Goal: Ask a question

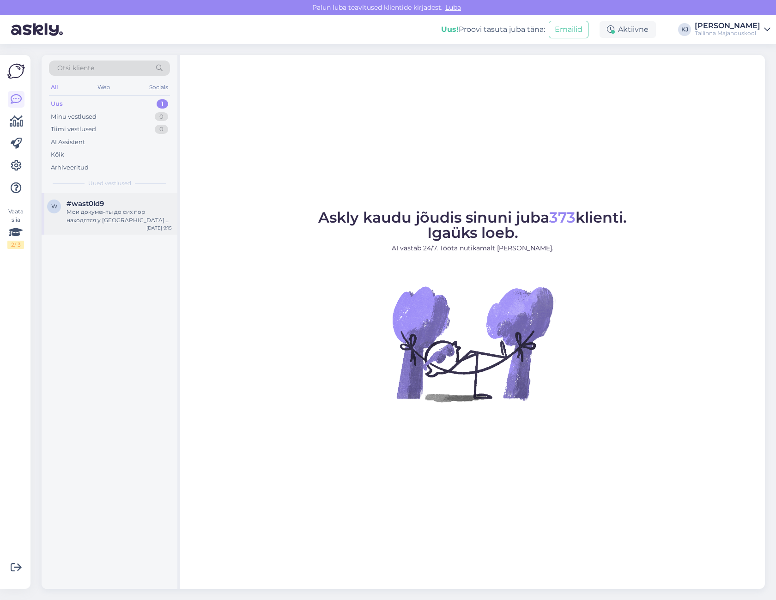
click at [131, 207] on div "#wast0ld9" at bounding box center [119, 204] width 105 height 8
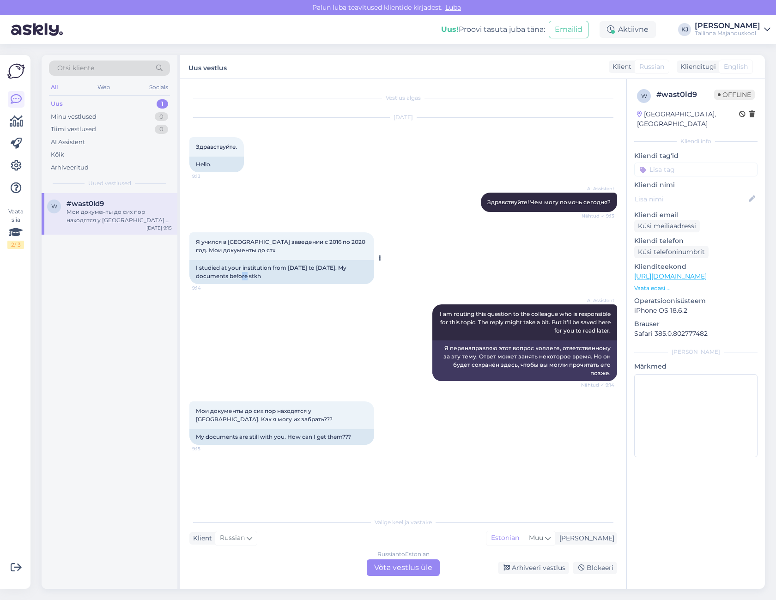
drag, startPoint x: 251, startPoint y: 277, endPoint x: 237, endPoint y: 278, distance: 13.4
click at [238, 277] on div "I studied at your institution from 2016 to 2020. My documents before stkh" at bounding box center [281, 272] width 185 height 24
click at [237, 278] on div "I studied at your institution from 2016 to 2020. My documents before stkh" at bounding box center [281, 272] width 185 height 24
drag, startPoint x: 234, startPoint y: 276, endPoint x: 254, endPoint y: 277, distance: 20.3
click at [247, 277] on div "I studied at your institution from 2016 to 2020. My documents before stkh" at bounding box center [281, 272] width 185 height 24
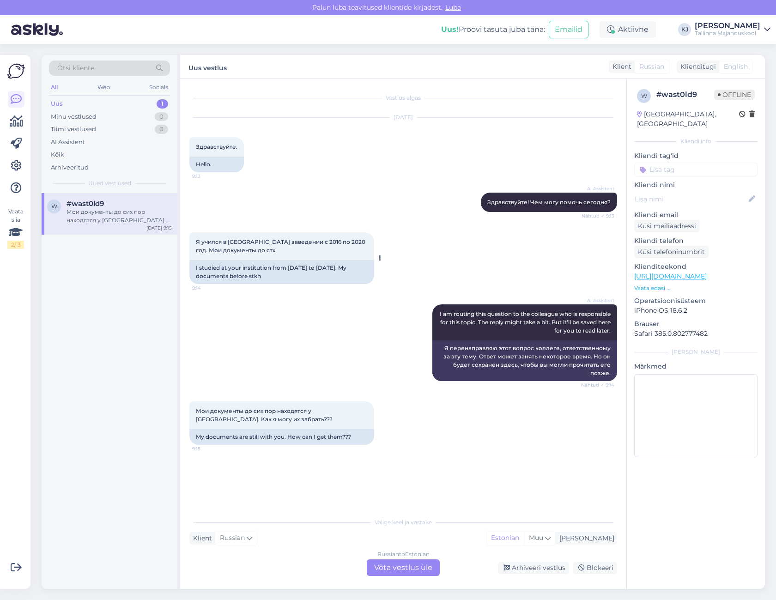
click at [255, 277] on div "I studied at your institution from 2016 to 2020. My documents before stkh" at bounding box center [281, 272] width 185 height 24
click at [371, 567] on div "Russian to Estonian Võta vestlus üle" at bounding box center [403, 567] width 73 height 17
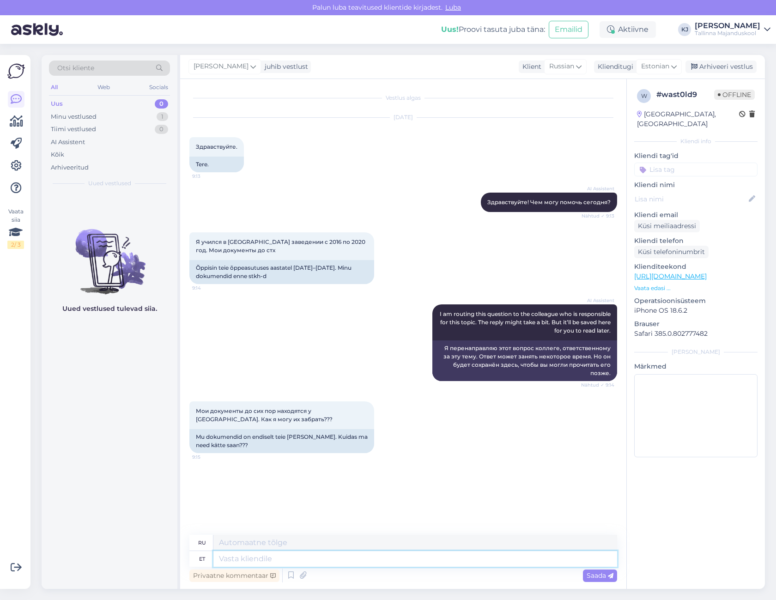
click at [373, 564] on textarea at bounding box center [415, 559] width 404 height 16
type textarea "Palun"
type textarea "Пожалуйста"
type textarea "Palun esitage en"
type textarea "Пожалуйста, отправьте"
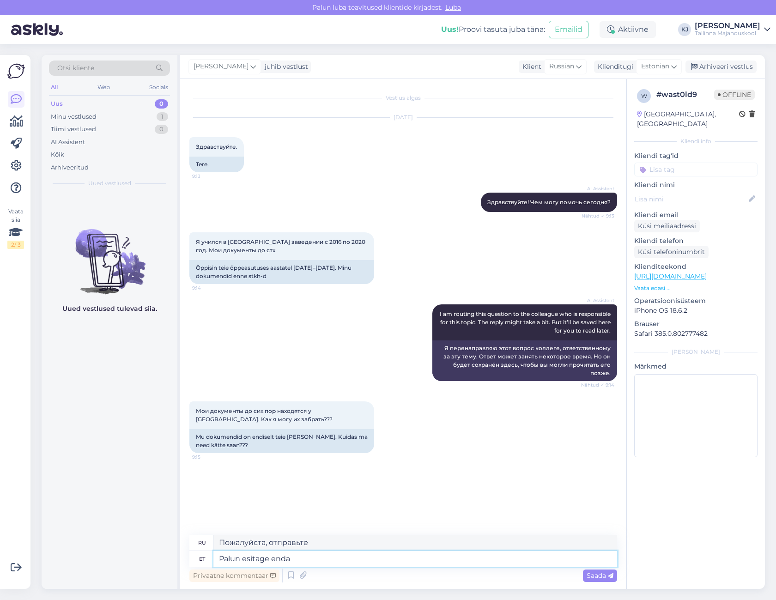
type textarea "Palun esitage enda s"
type textarea "Пожалуйста, отправьте свой."
type textarea "Palun esitage enda küsimus"
type textarea "Пожалуйста, задайте свой вопрос."
type textarea "Palun esitage enda küsimus õppeosakonda -"
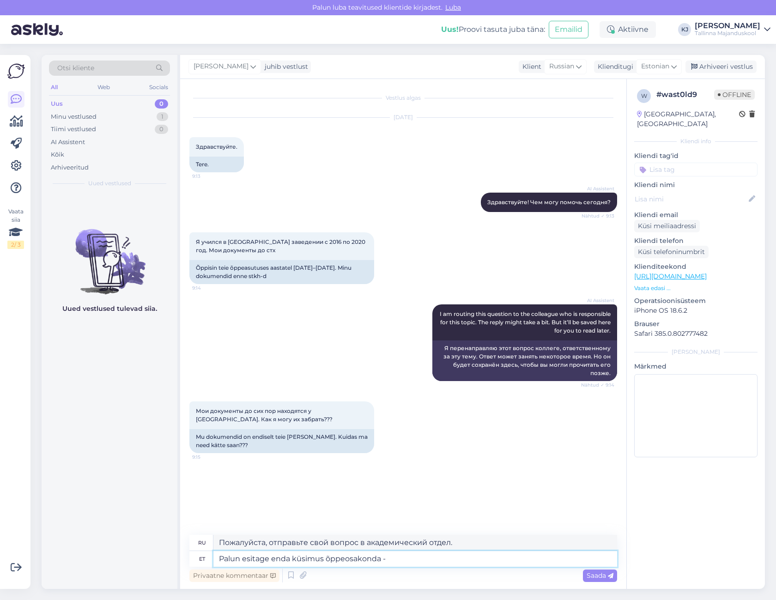
type textarea "Пожалуйста, отправьте свой вопрос в академический отдел -"
type textarea "Palun esitage enda küsimus õppeosakonda - oppeosakond@tmk.edu.ee"
type textarea "Пожалуйста, отправьте свой вопрос в отдел по академическим вопросам - oppeosako…"
type textarea "Palun esitage enda küsimus õppeosakonda - oppeosakond@tmk.edu.ee. K"
type textarea "Пожалуйста, отправьте свой вопрос в отдел по академическим вопросам - oppeosako…"
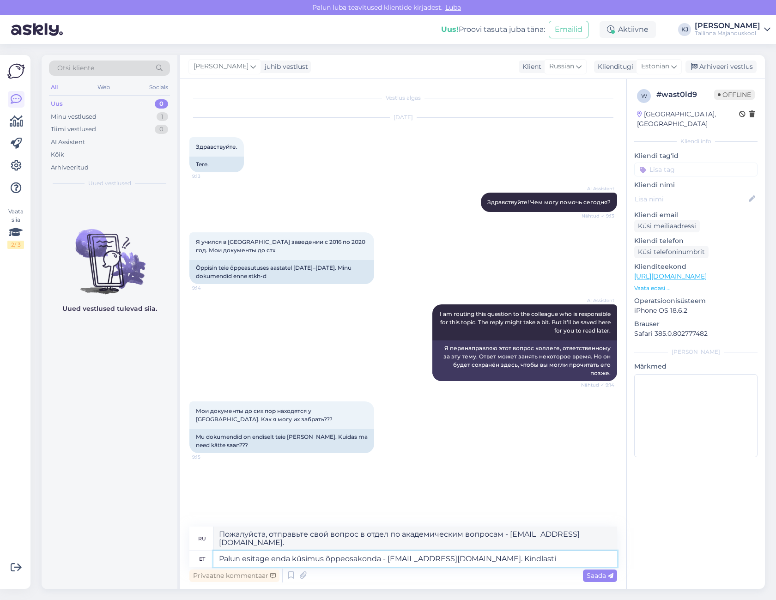
type textarea "Palun esitage enda küsimus õppeosakonda - oppeosakond@tmk.edu.ee. Kindlasti k"
type textarea "Пожалуйста, отправьте свой вопрос в отдел по академическим вопросам по адресу o…"
type textarea "Palun esitage enda küsimus õppeosakonda - oppeosakond@tmk.edu.ee. Kindlasti kir…"
type textarea "Пожалуйста, отправьте свой вопрос в отдел по академическим вопросам по адресу o…"
type textarea "Palun esitage enda küsimus õppeosakonda - oppeosakond@tmk.edu.ee. Kindlasti kir…"
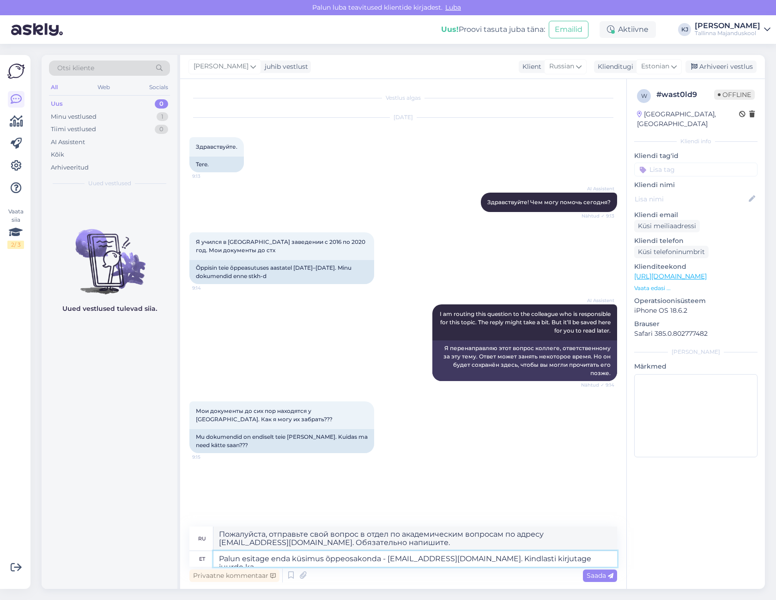
type textarea "Пожалуйста, отправьте свой вопрос в отдел по академическим вопросам по адресу o…"
type textarea "Palun esitage enda küsimus õppeosakonda - oppeosakond@tmk.edu.ee. Kindlasti kir…"
type textarea "Пожалуйста, отправьте свой вопрос в отдел академических вопросов по адресу oppe…"
type textarea "Palun esitage enda küsimus õppeosakonda - oppeosakond@tmk.edu.ee. Kindlasti kir…"
type textarea "Пожалуйста, отправьте свой вопрос в отдел академических вопросов по адресу oppe…"
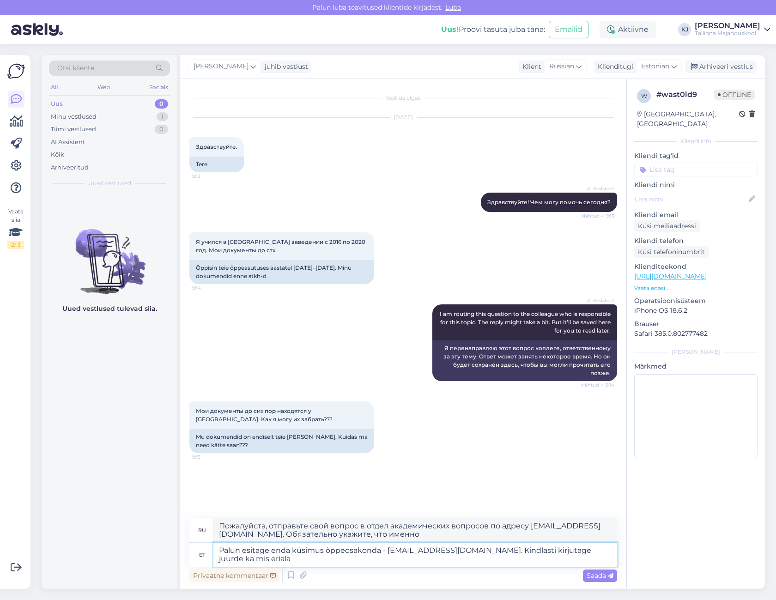
type textarea "Palun esitage enda küsimus õppeosakonda - oppeosakond@tmk.edu.ee. Kindlasti kir…"
type textarea "Пожалуйста, отправьте свой вопрос в отдел по академическим вопросам по адресу o…"
type textarea "Palun esitage enda küsimus õppeosakonda - oppeosakond@tmk.edu.ee. Kindlasti kir…"
click at [592, 580] on div "Saada" at bounding box center [600, 576] width 34 height 12
type textarea "Пожалуйста, отправьте свой вопрос в отдел по академическим вопросам по адресу o…"
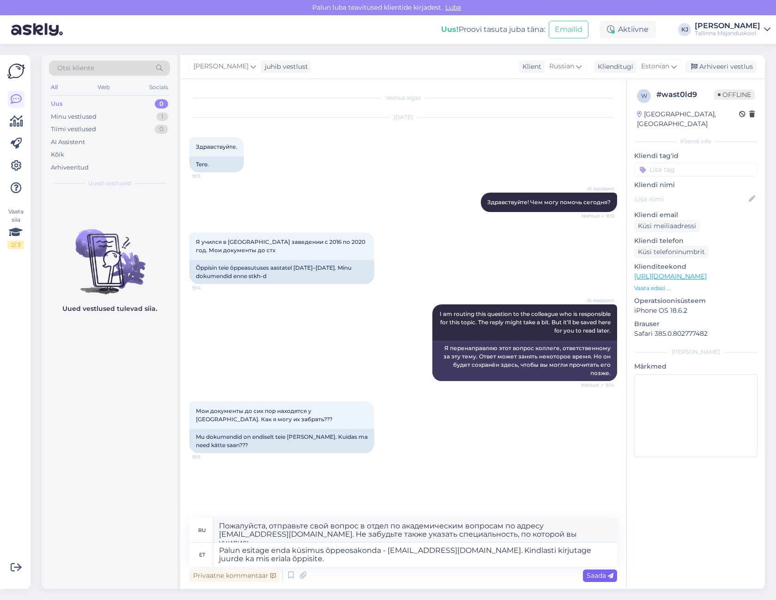
click at [595, 573] on span "Saada" at bounding box center [600, 575] width 27 height 8
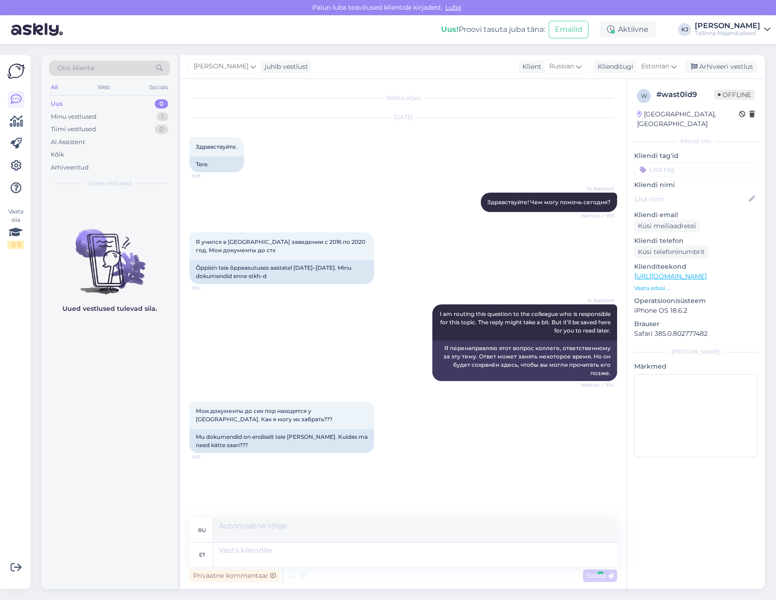
scroll to position [34, 0]
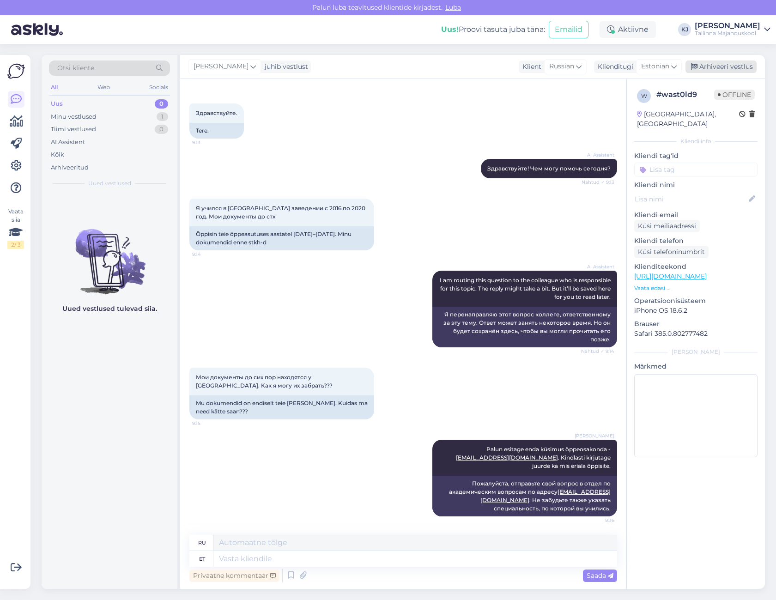
click at [745, 71] on div "Arhiveeri vestlus" at bounding box center [721, 67] width 71 height 12
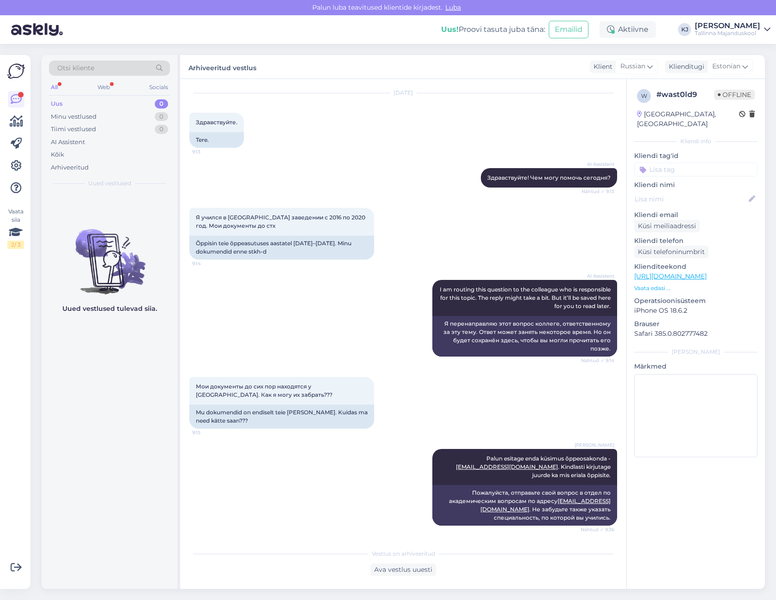
scroll to position [128, 0]
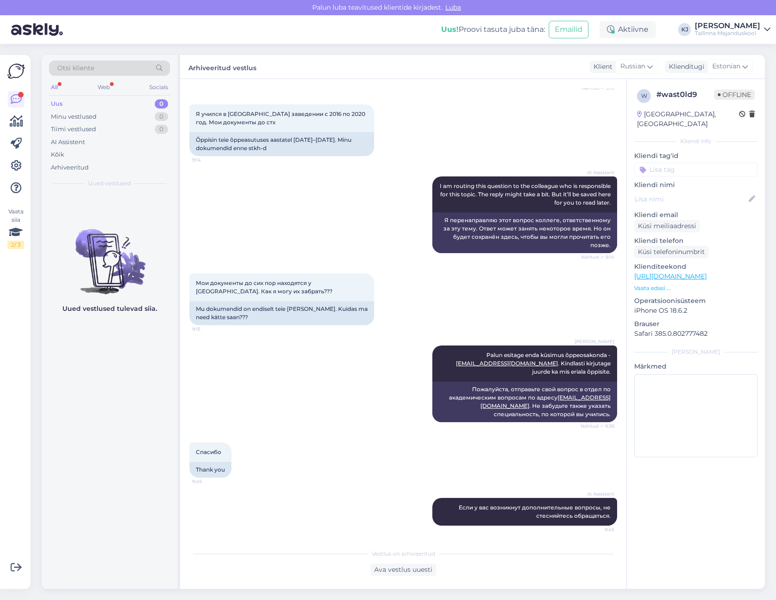
click at [134, 185] on div "Uued vestlused" at bounding box center [109, 183] width 121 height 8
